Goal: Task Accomplishment & Management: Complete application form

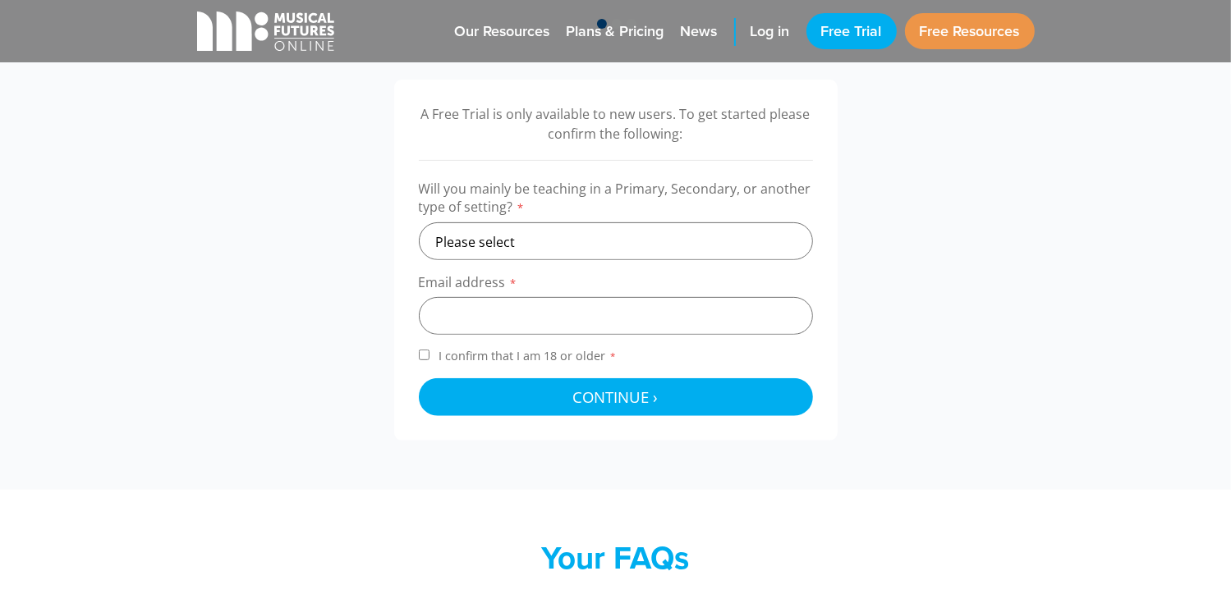
scroll to position [525, 0]
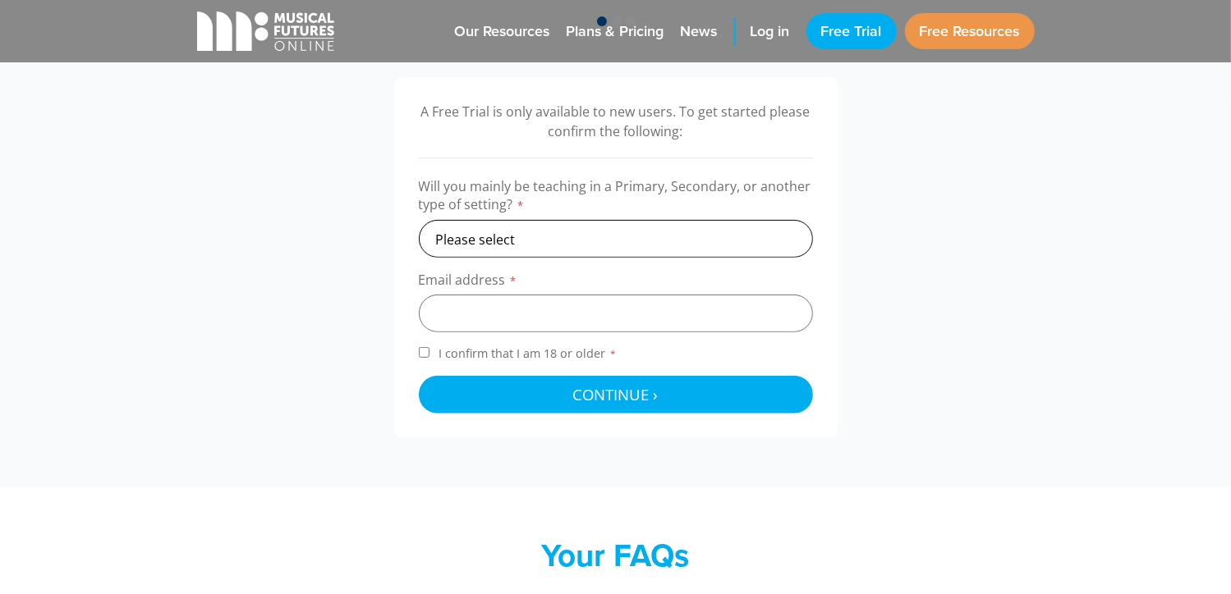
click at [676, 251] on select "Please select Primary Secondary Other" at bounding box center [616, 239] width 394 height 38
select select "primary"
click at [419, 220] on select "Please select Primary Secondary Other" at bounding box center [616, 239] width 394 height 38
click at [509, 319] on input "email" at bounding box center [616, 314] width 394 height 38
type input "mwheeler@dovecoteschool.co.uk"
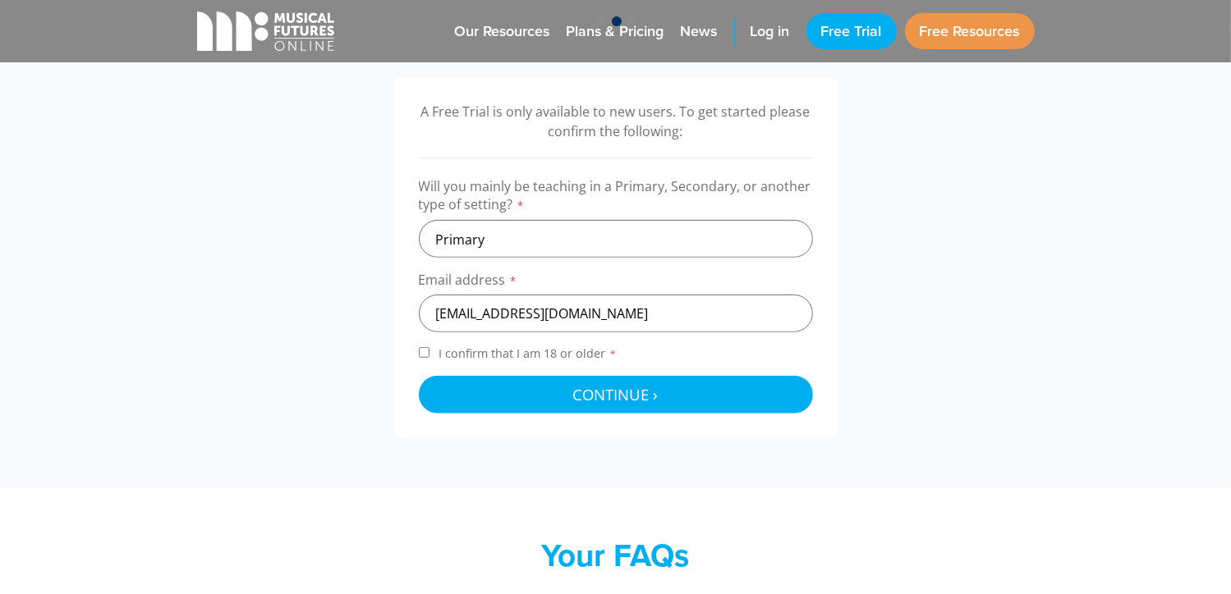
click at [425, 349] on input "I confirm that I am 18 or older *" at bounding box center [424, 352] width 11 height 11
checkbox input "true"
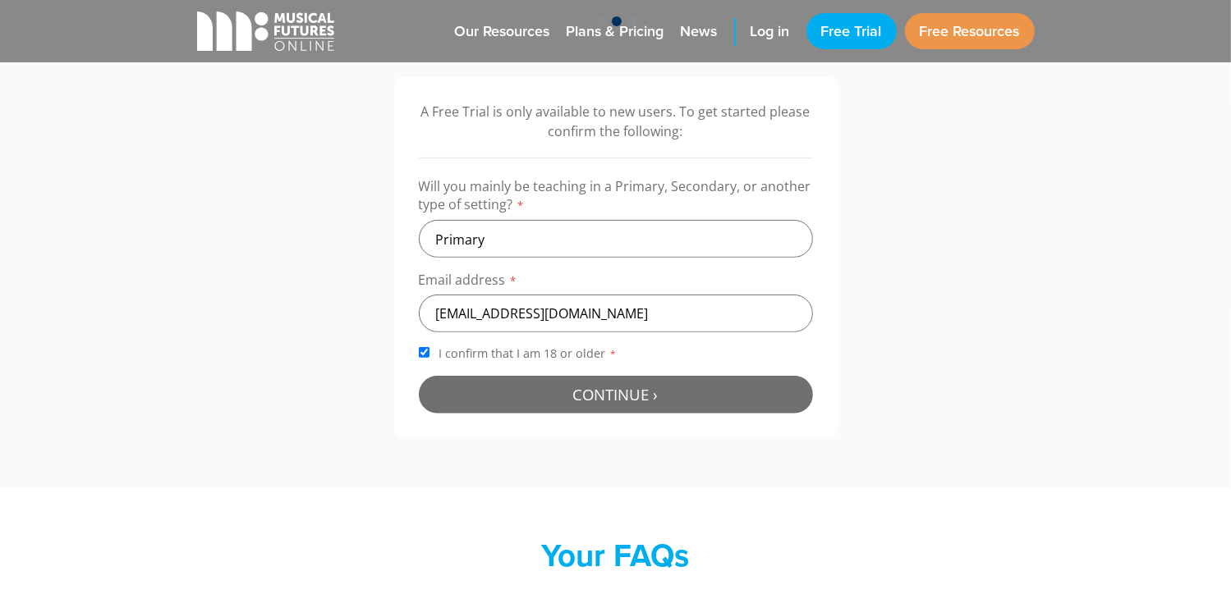
click at [585, 387] on span "Continue ›" at bounding box center [615, 394] width 85 height 21
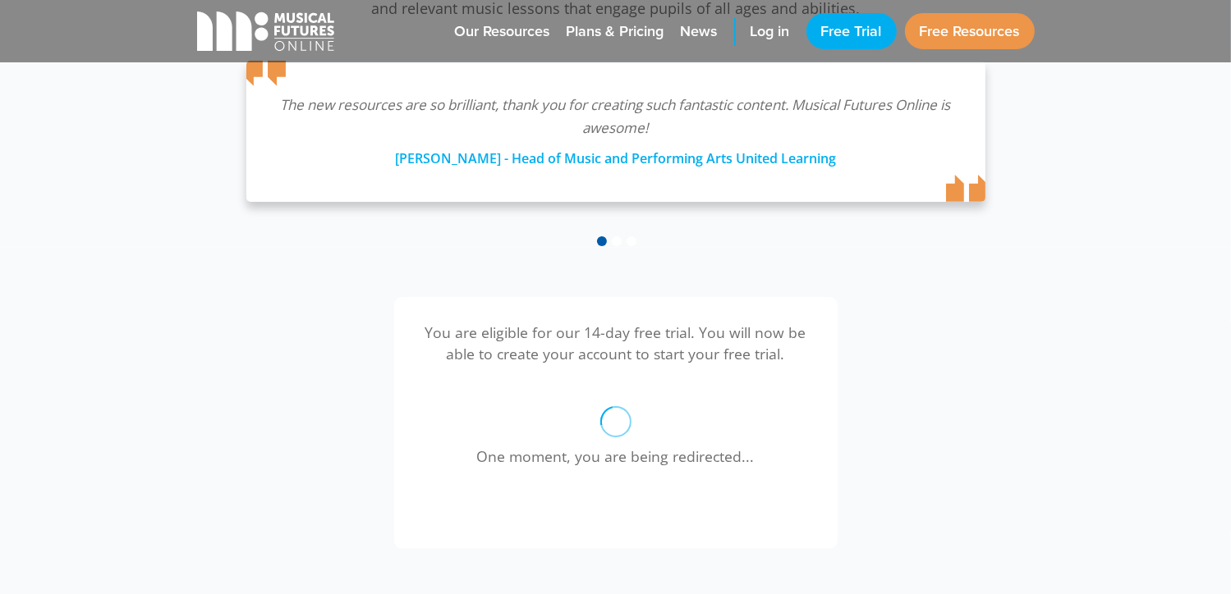
scroll to position [302, 0]
